Goal: Transaction & Acquisition: Download file/media

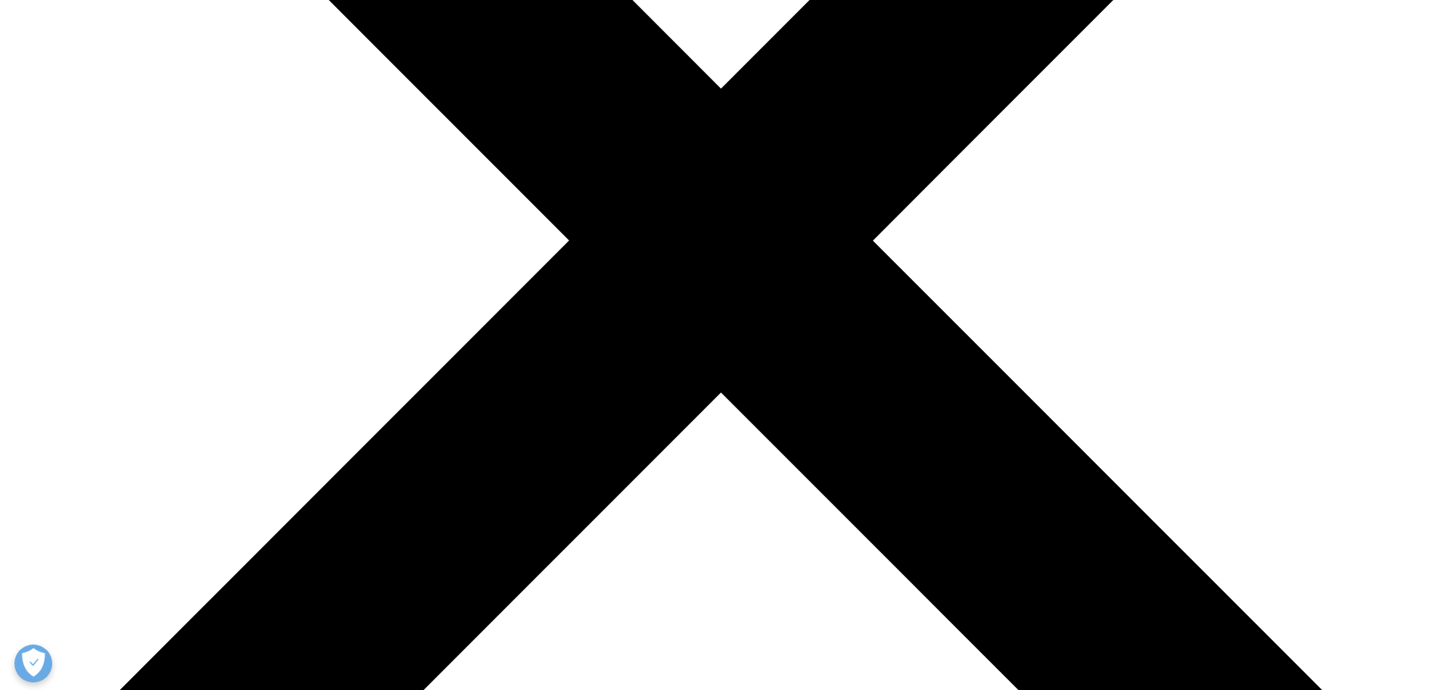
scroll to position [501, 0]
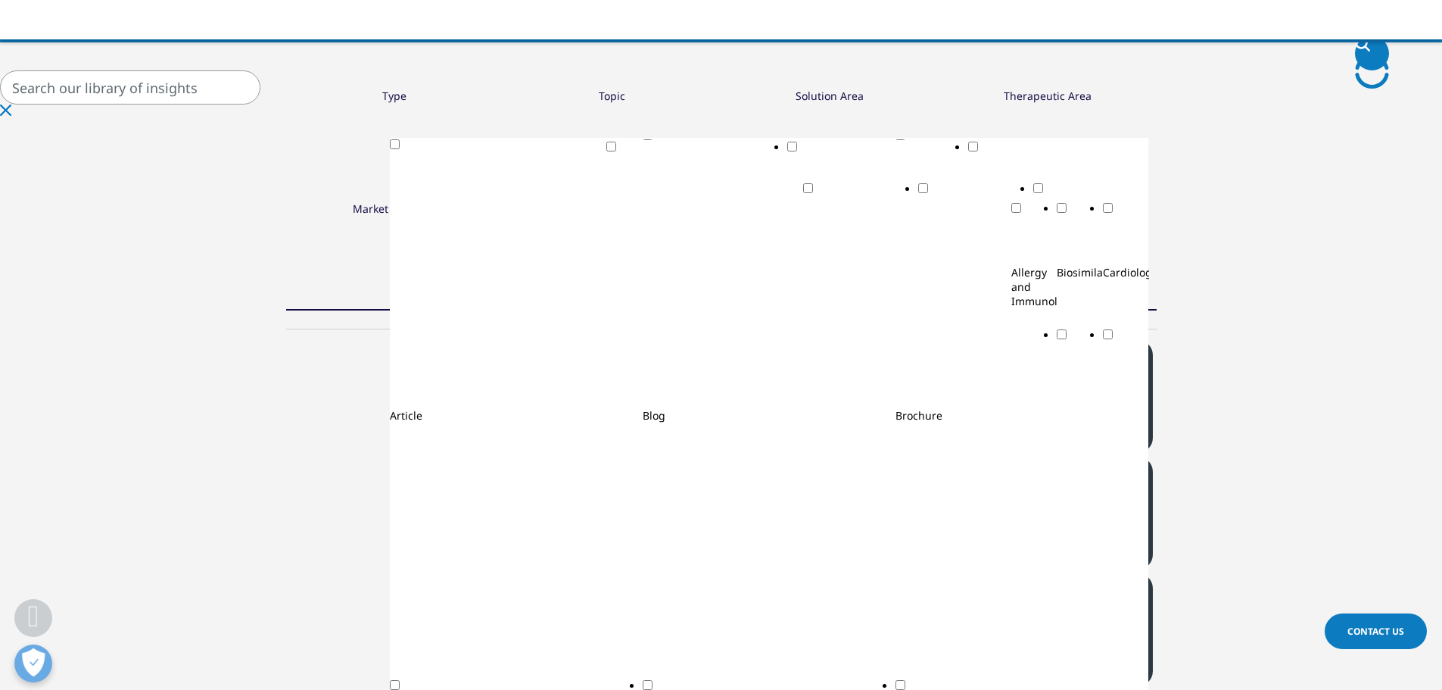
click at [390, 187] on div "Toggle" at bounding box center [516, 280] width 253 height 256
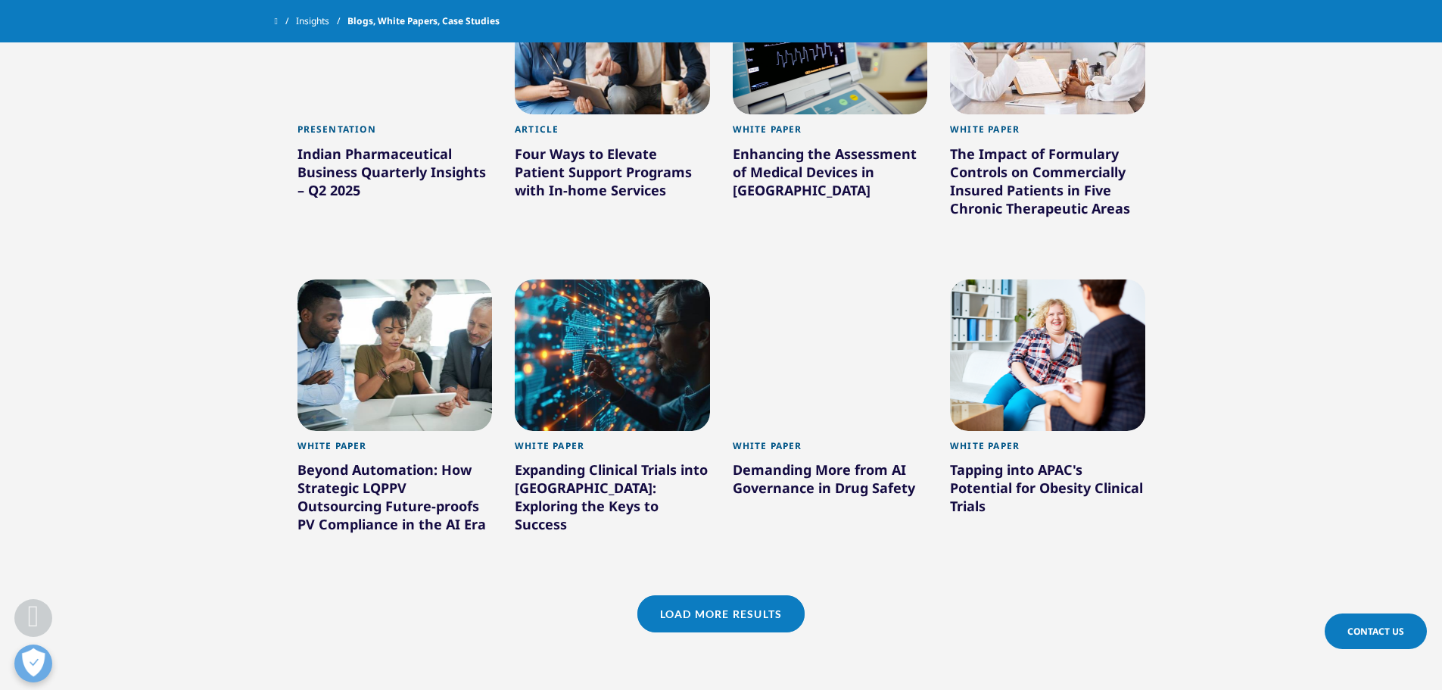
scroll to position [1214, 0]
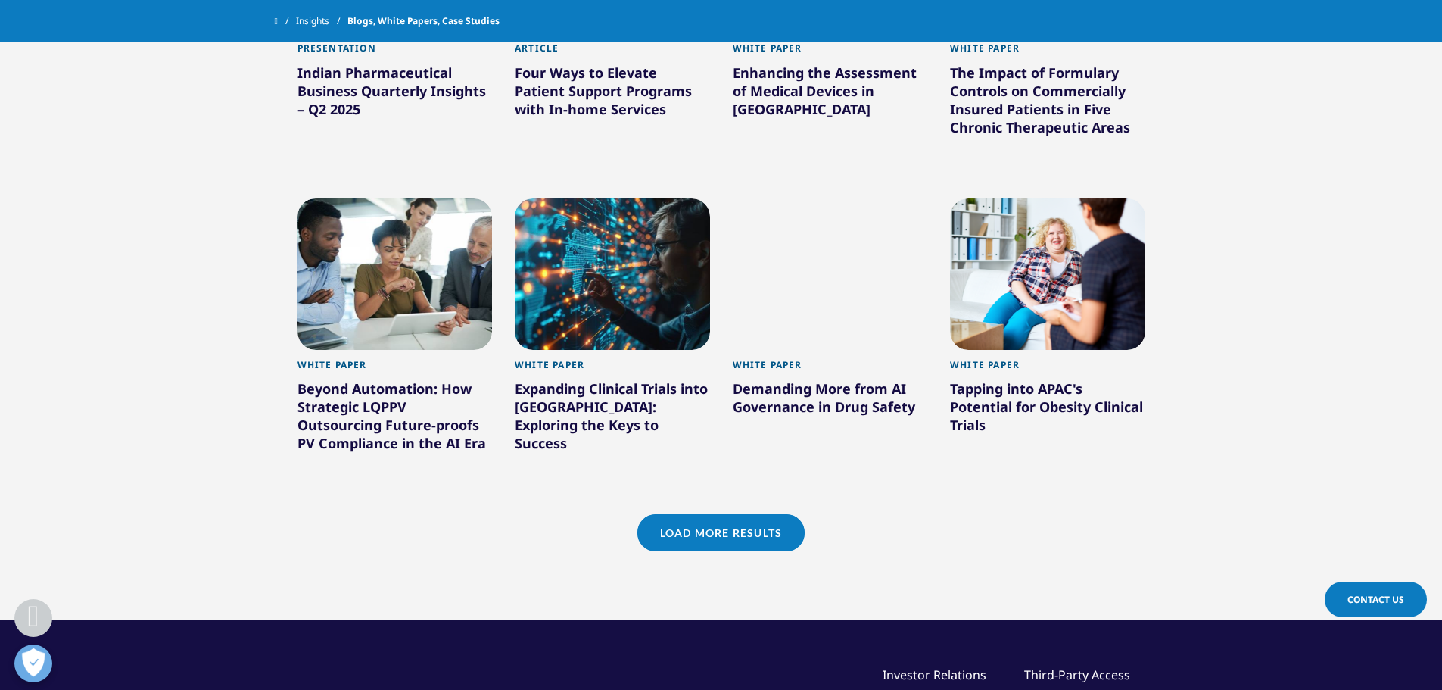
click at [734, 526] on link "Load More Results" at bounding box center [720, 532] width 167 height 37
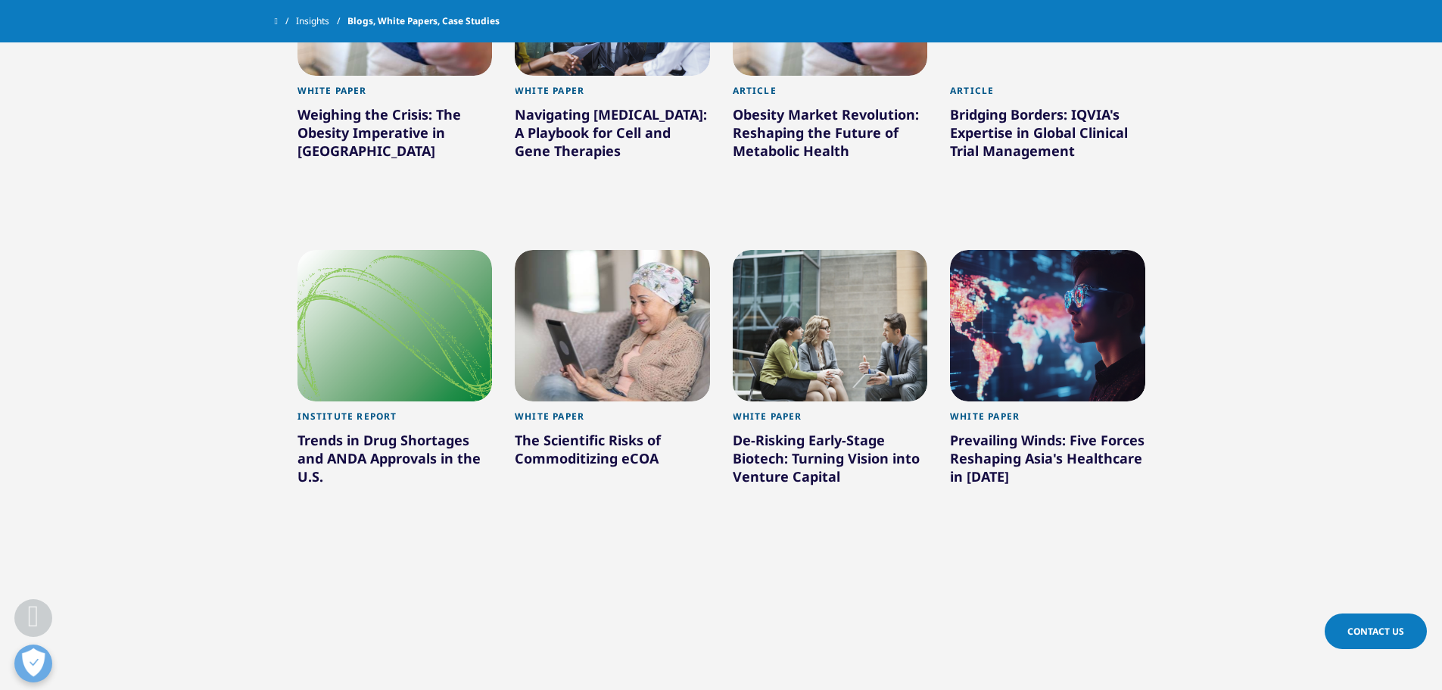
scroll to position [1820, 0]
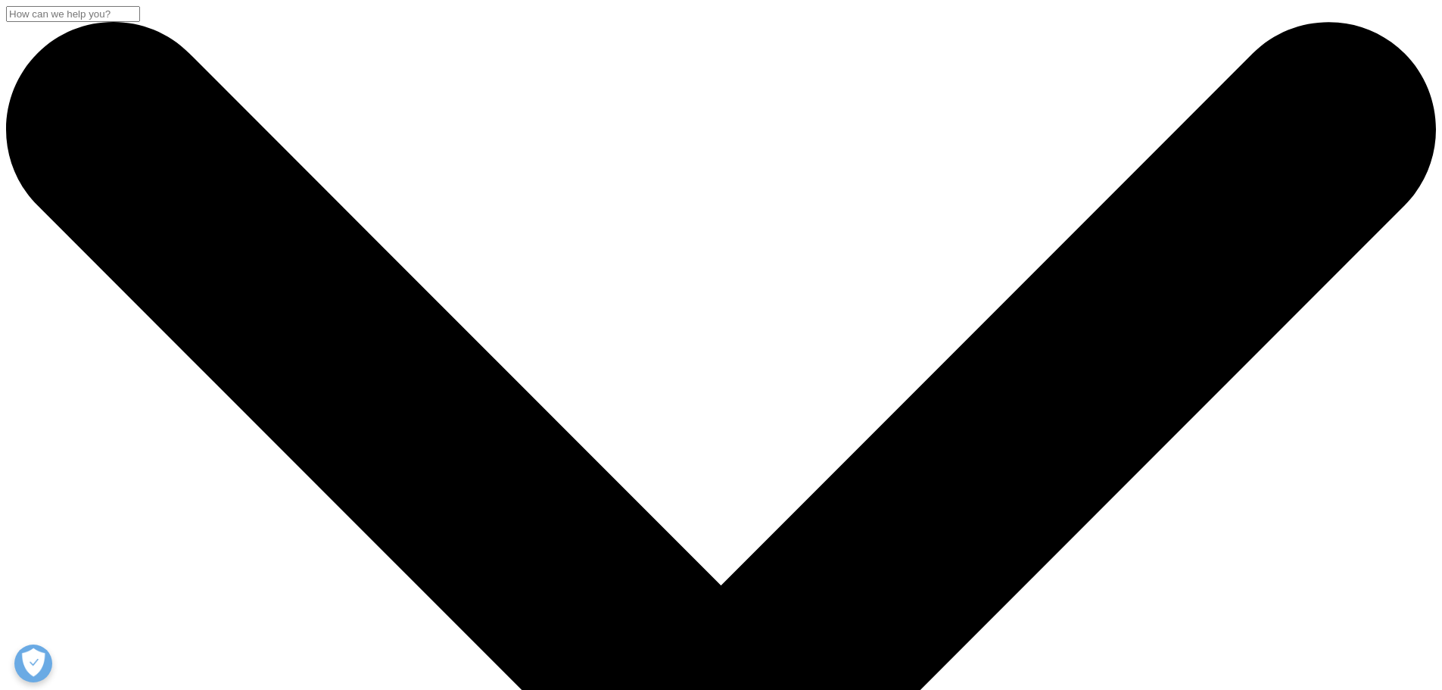
scroll to position [1486, 893]
drag, startPoint x: 283, startPoint y: 204, endPoint x: 769, endPoint y: 311, distance: 497.5
copy div "Oncology Therapy Access in the Era of Personalized Medicine"
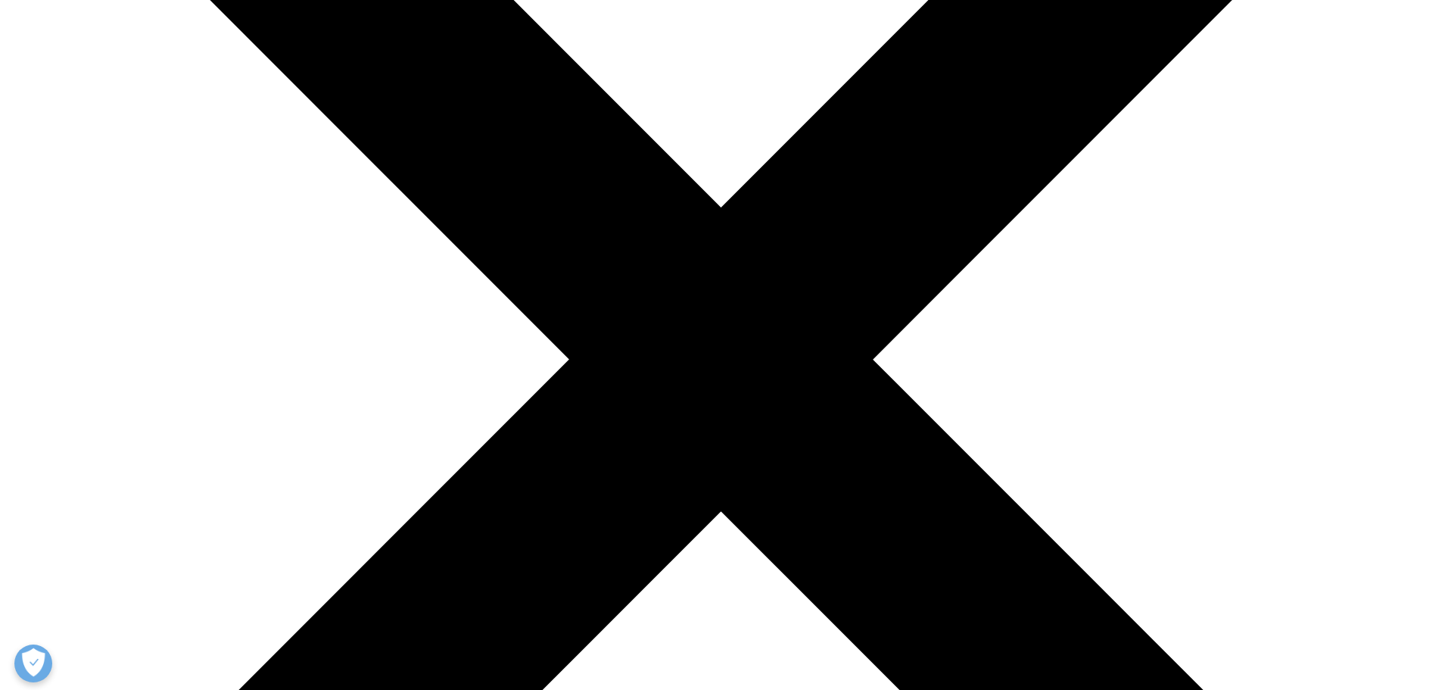
scroll to position [378, 0]
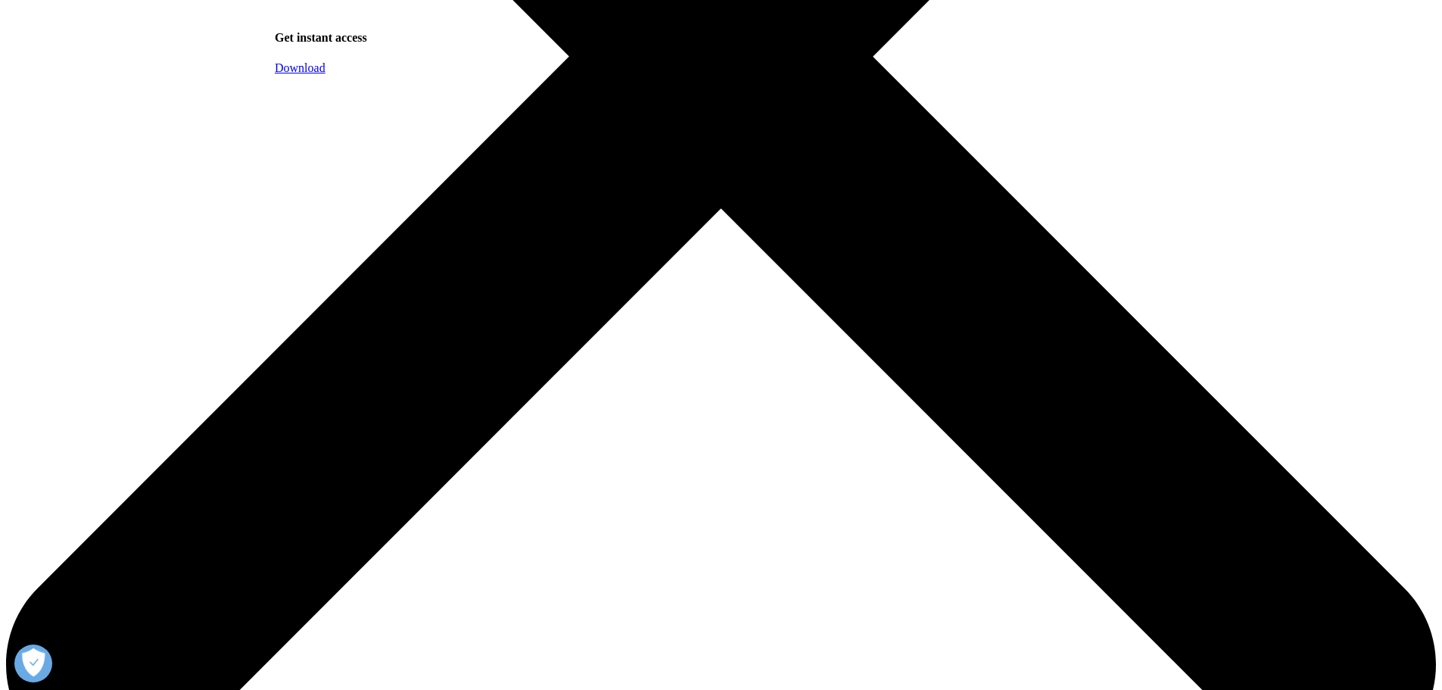
scroll to position [721, 0]
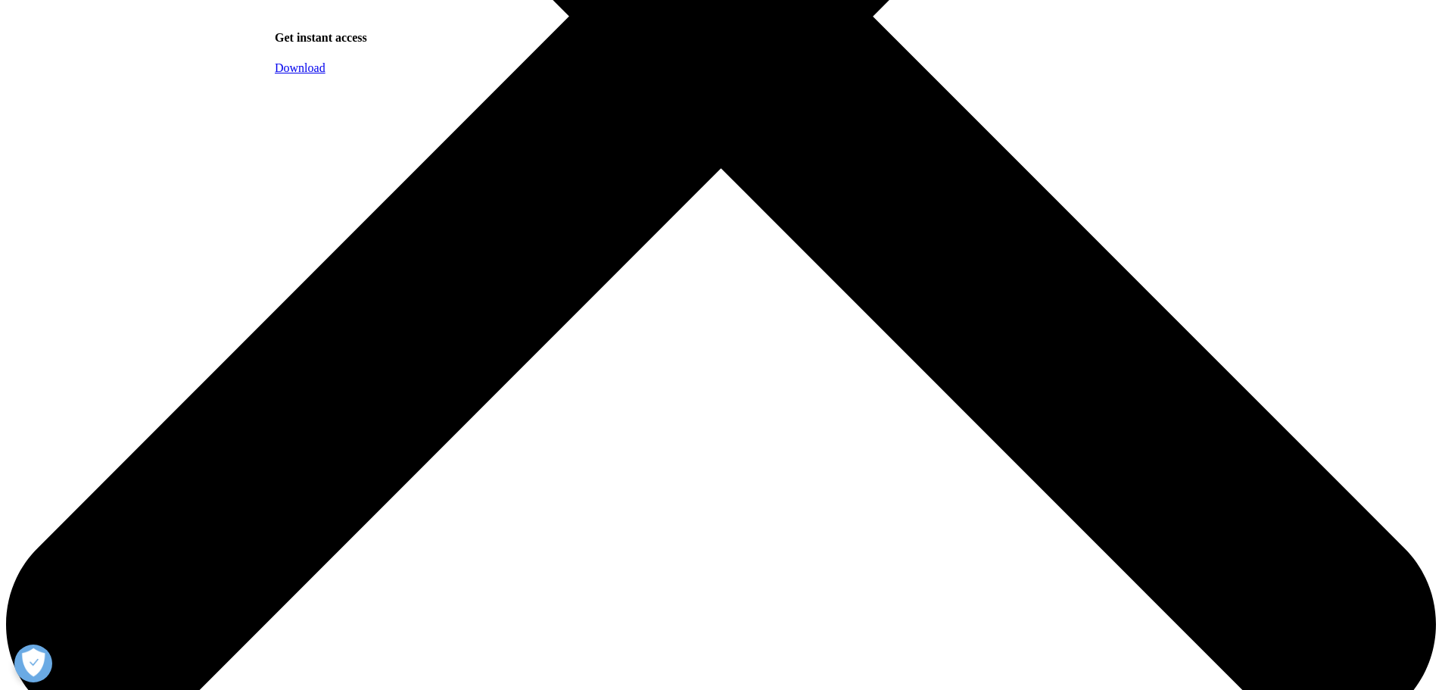
click at [325, 74] on span "Download" at bounding box center [300, 67] width 51 height 13
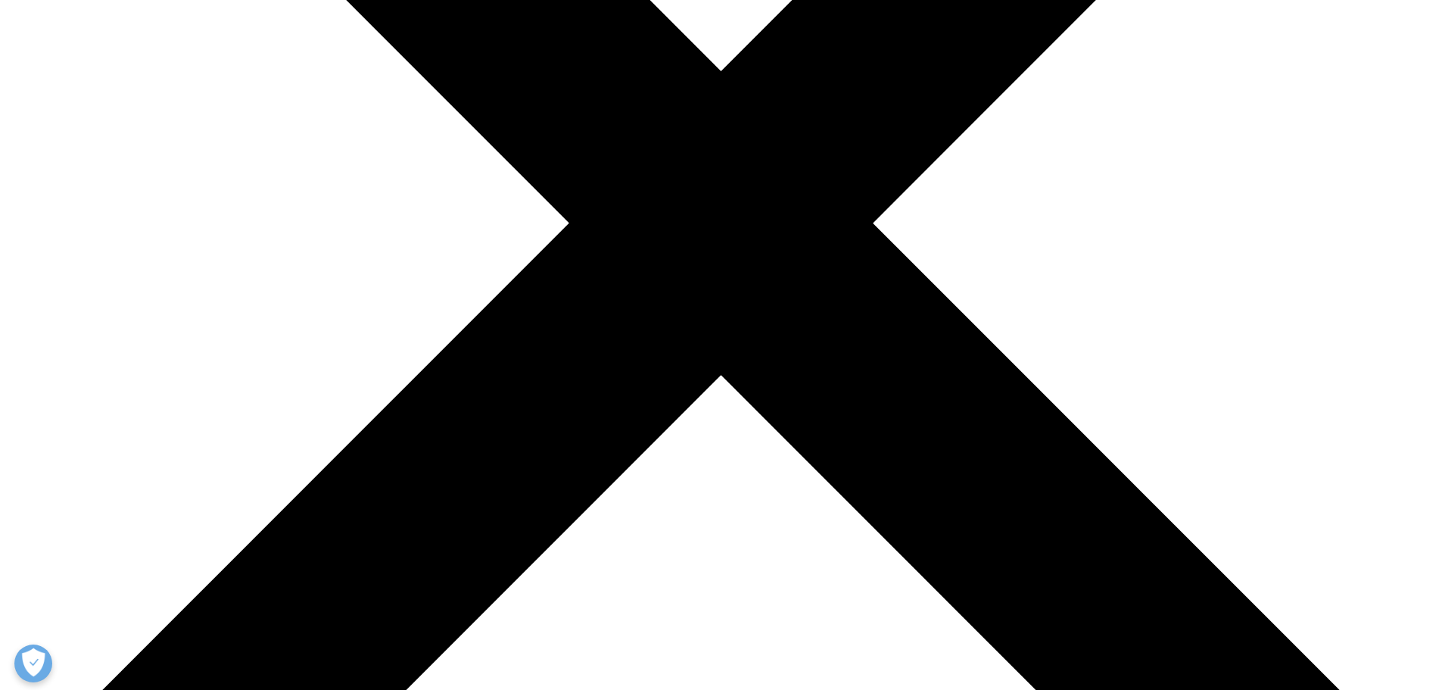
scroll to position [511, 0]
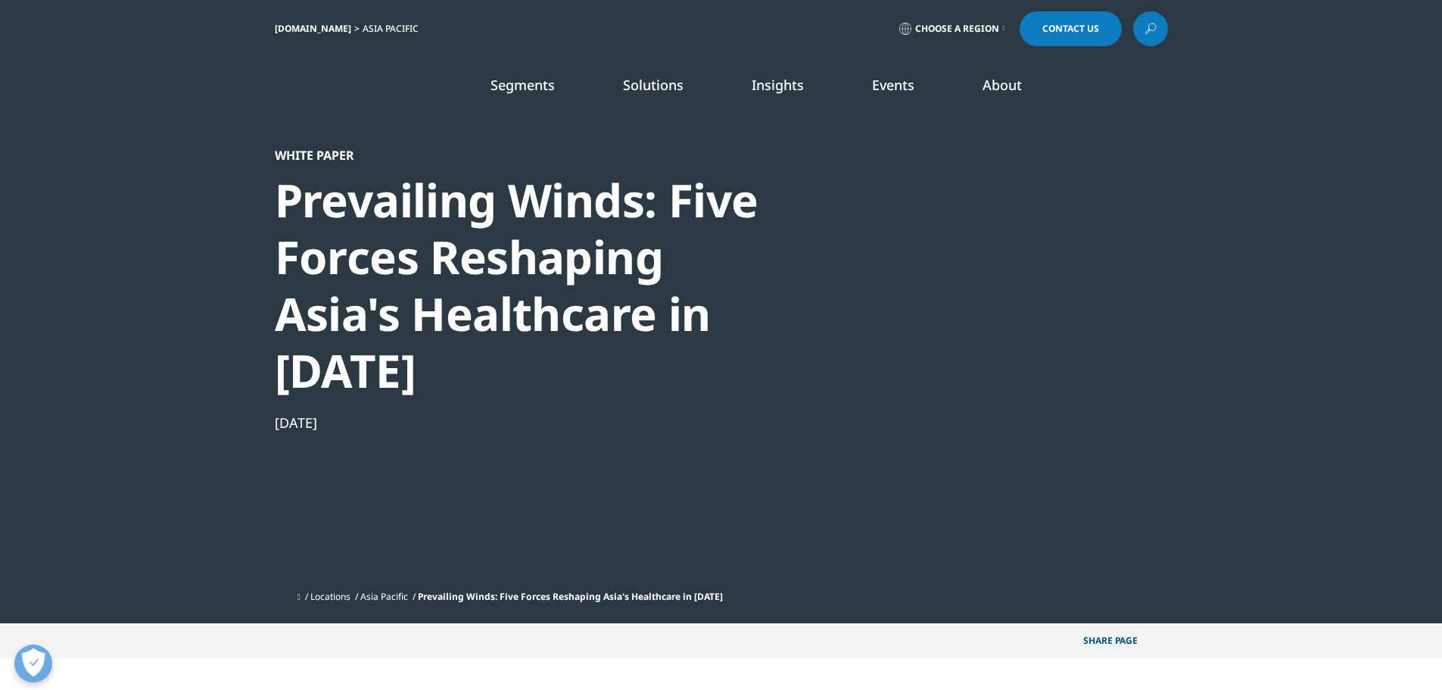
scroll to position [338, 893]
